Goal: Task Accomplishment & Management: Manage account settings

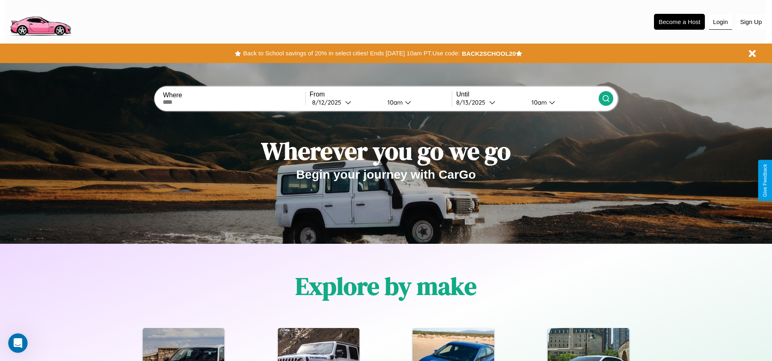
click at [720, 22] on button "Login" at bounding box center [720, 21] width 23 height 15
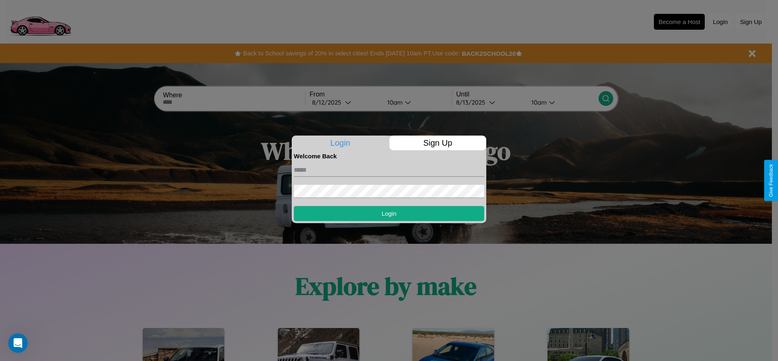
click at [389, 170] on input "text" at bounding box center [389, 170] width 190 height 13
type input "**********"
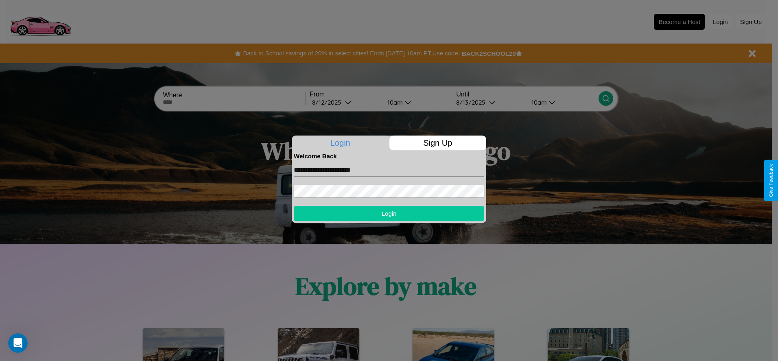
click at [389, 213] on button "Login" at bounding box center [389, 213] width 190 height 15
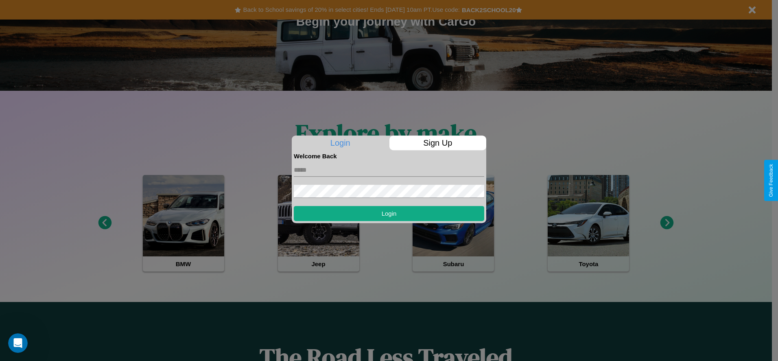
scroll to position [169, 0]
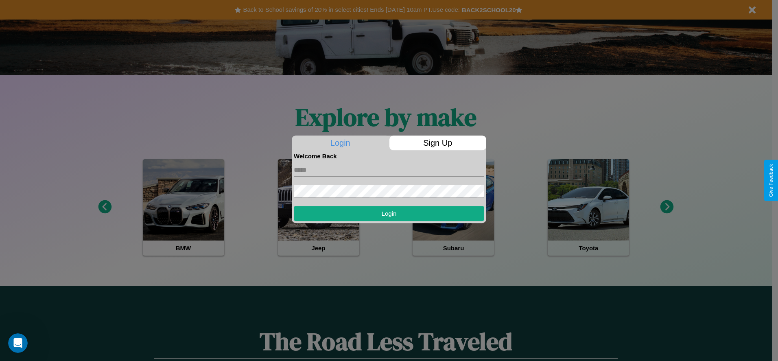
click at [105, 207] on div at bounding box center [389, 180] width 778 height 361
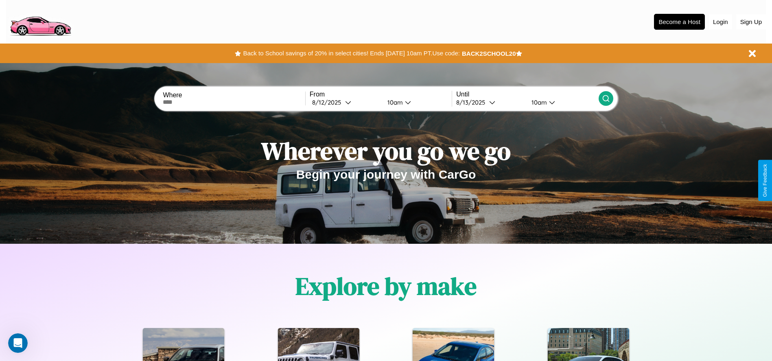
scroll to position [25, 0]
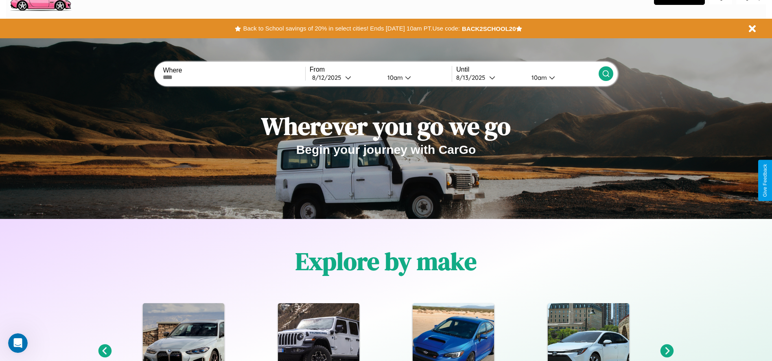
click at [667, 351] on icon at bounding box center [667, 350] width 13 height 13
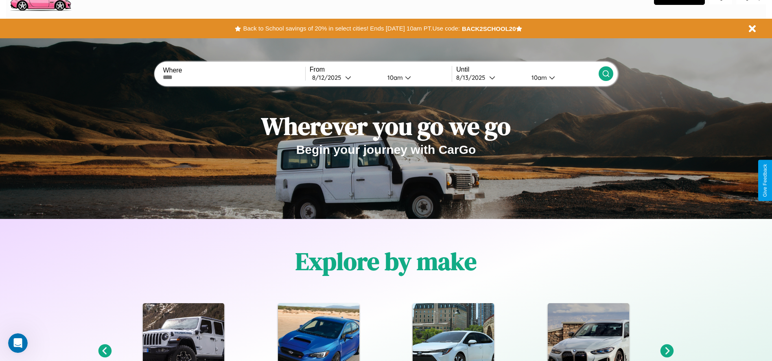
click at [667, 351] on icon at bounding box center [667, 350] width 13 height 13
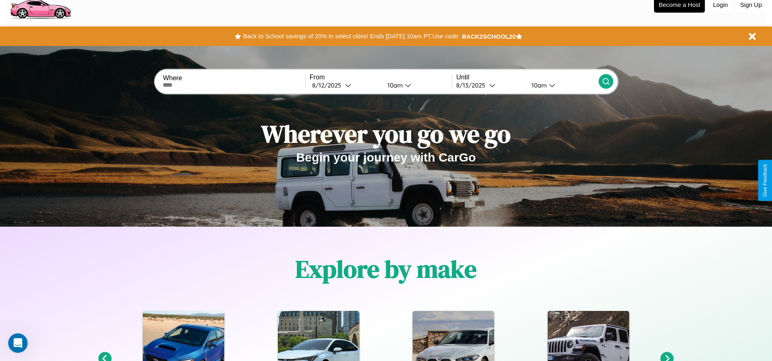
scroll to position [0, 0]
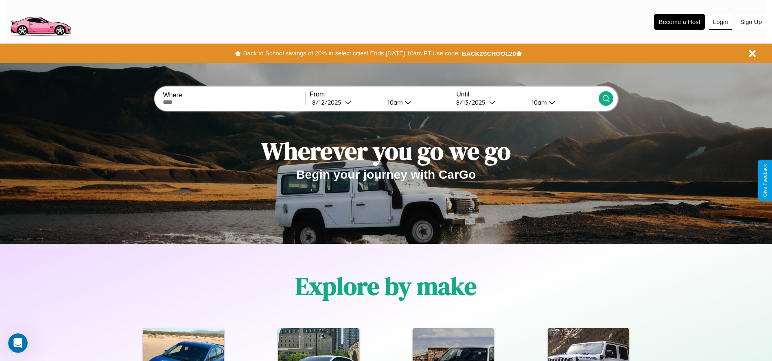
click at [720, 22] on button "Login" at bounding box center [720, 21] width 23 height 15
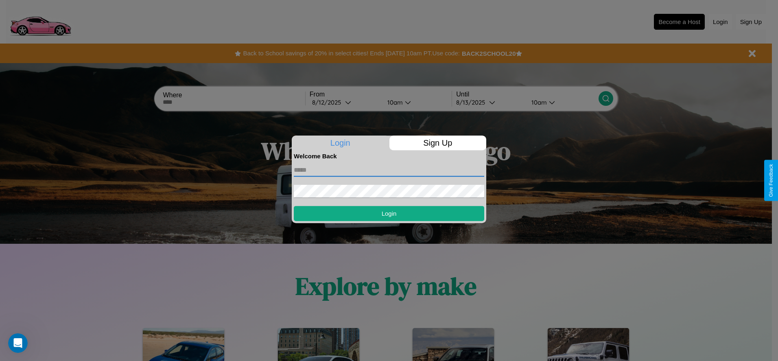
click at [389, 170] on input "text" at bounding box center [389, 170] width 190 height 13
type input "**********"
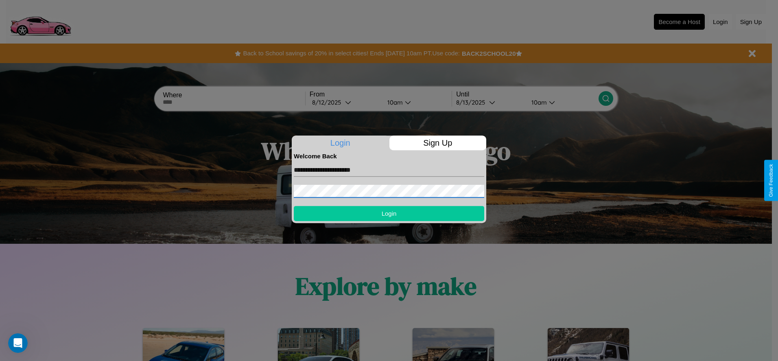
click at [389, 213] on button "Login" at bounding box center [389, 213] width 190 height 15
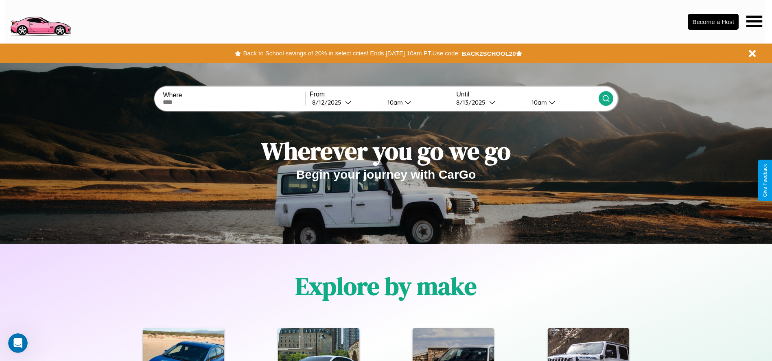
click at [754, 21] on icon at bounding box center [754, 20] width 16 height 11
